Goal: Go to known website: Go to known website

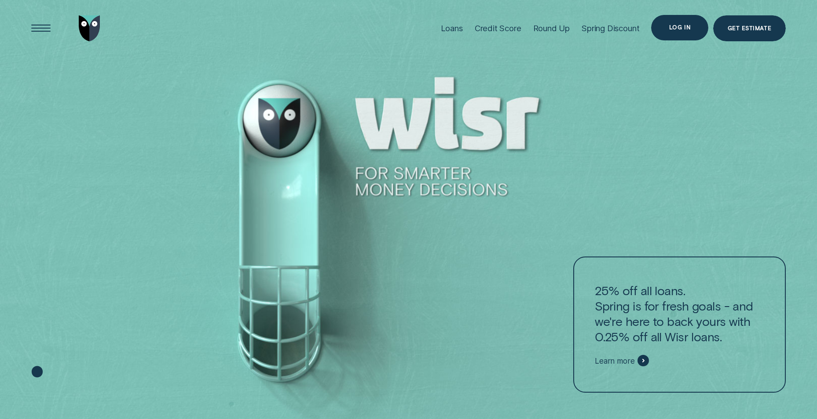
click at [675, 25] on div "Log in" at bounding box center [680, 27] width 22 height 5
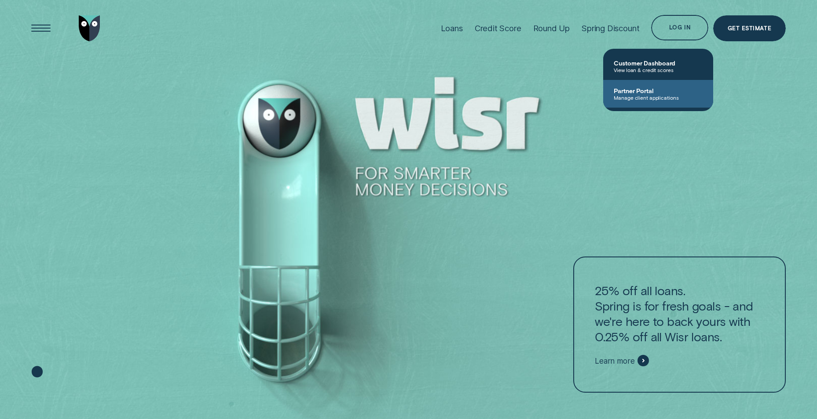
click at [659, 92] on span "Partner Portal" at bounding box center [657, 90] width 89 height 7
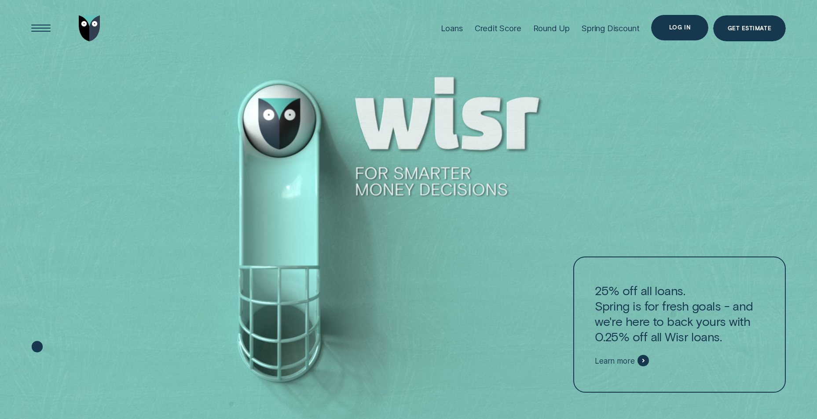
click at [678, 29] on div "Log in" at bounding box center [680, 27] width 22 height 5
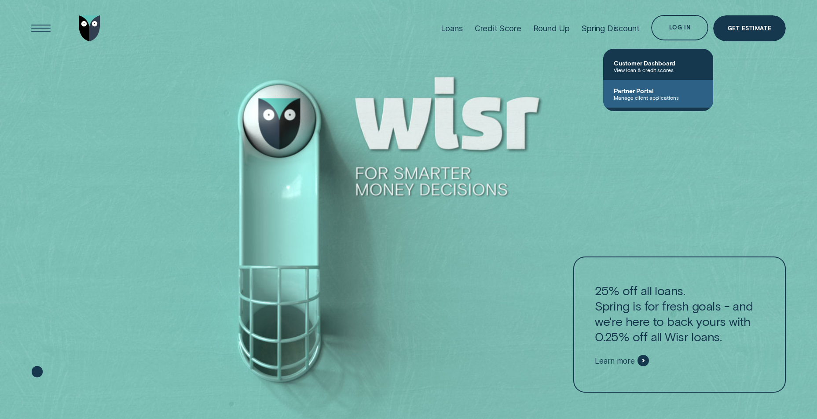
click at [646, 95] on span "Manage client applications" at bounding box center [657, 98] width 89 height 6
